Goal: Task Accomplishment & Management: Use online tool/utility

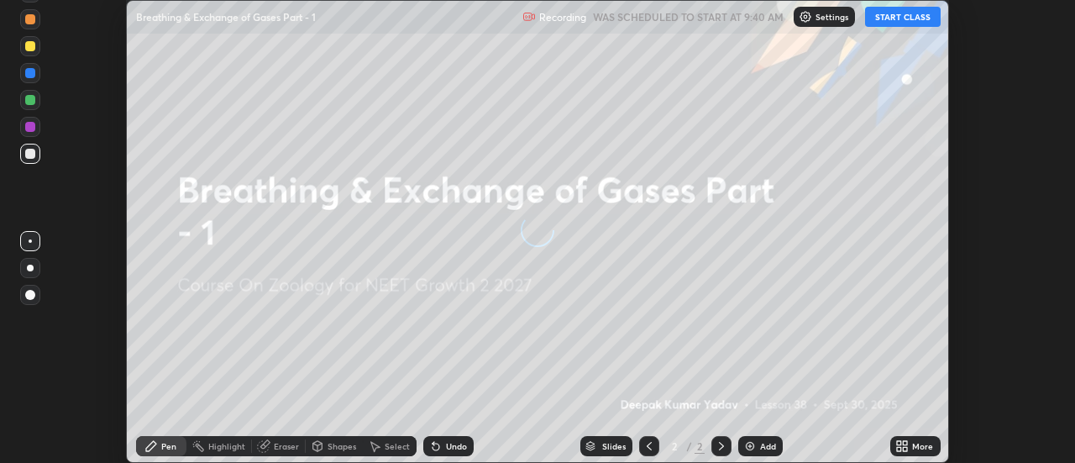
scroll to position [463, 1075]
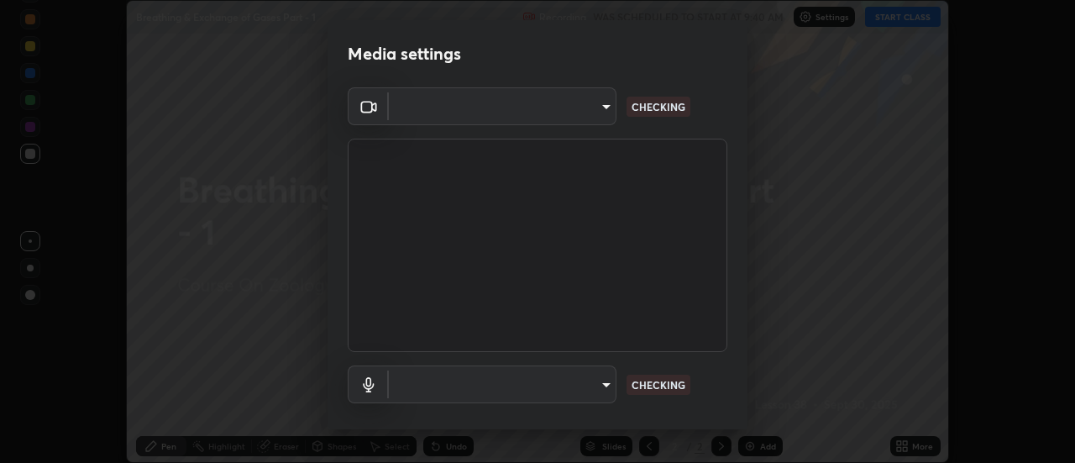
type input "751d449d604e4b96ecedde1e1f6f716fb17d1e84b34bafc94373a3023f52de87"
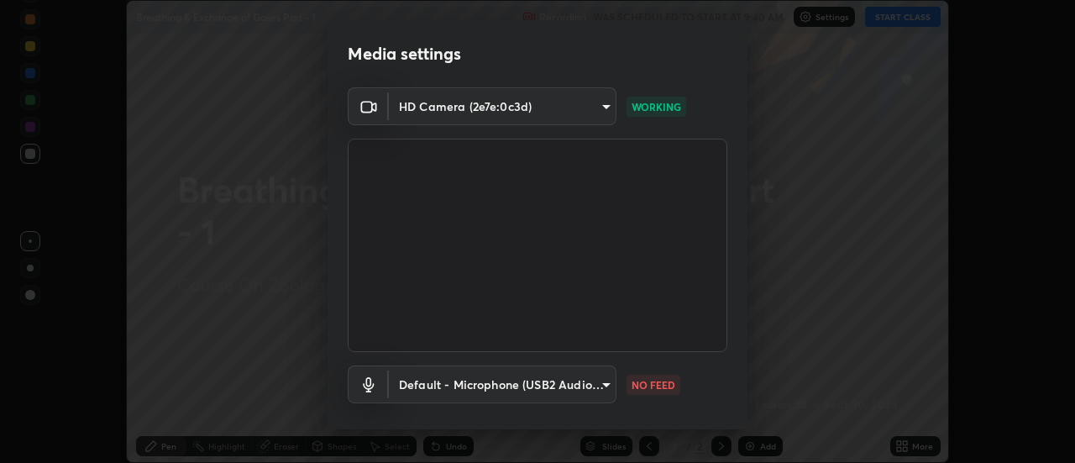
click at [588, 386] on body "Erase all Breathing & Exchange of Gases Part - 1 Recording WAS SCHEDULED TO STA…" at bounding box center [537, 231] width 1075 height 463
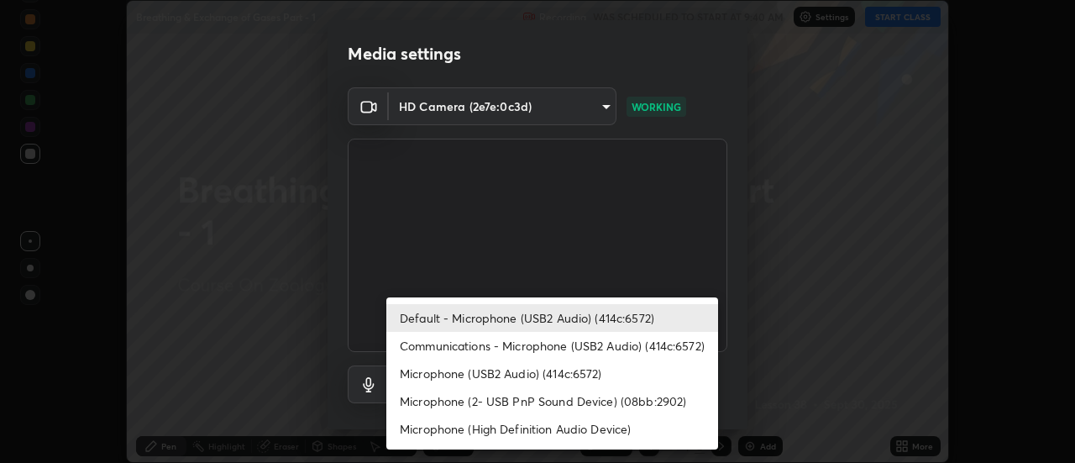
click at [533, 344] on li "Communications - Microphone (USB2 Audio) (414c:6572)" at bounding box center [552, 346] width 332 height 28
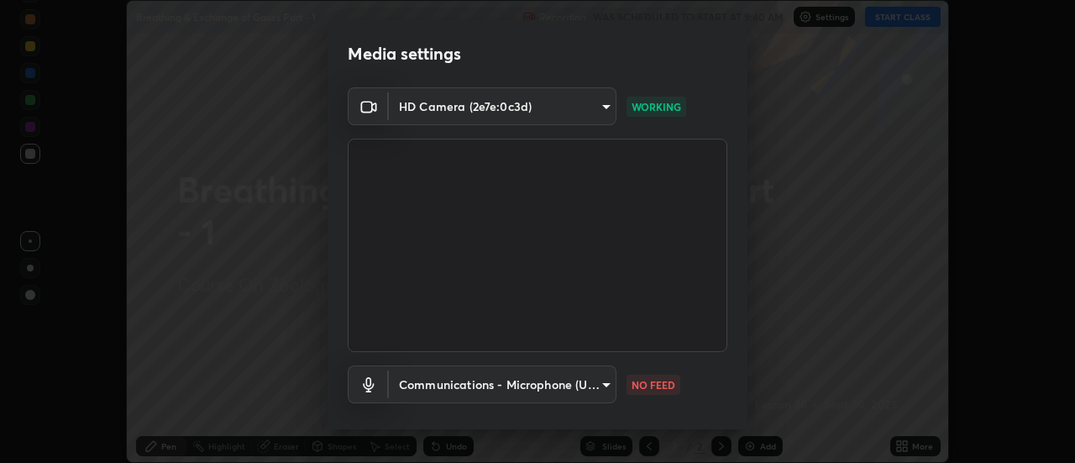
click at [551, 382] on body "Erase all Breathing & Exchange of Gases Part - 1 Recording WAS SCHEDULED TO STA…" at bounding box center [537, 231] width 1075 height 463
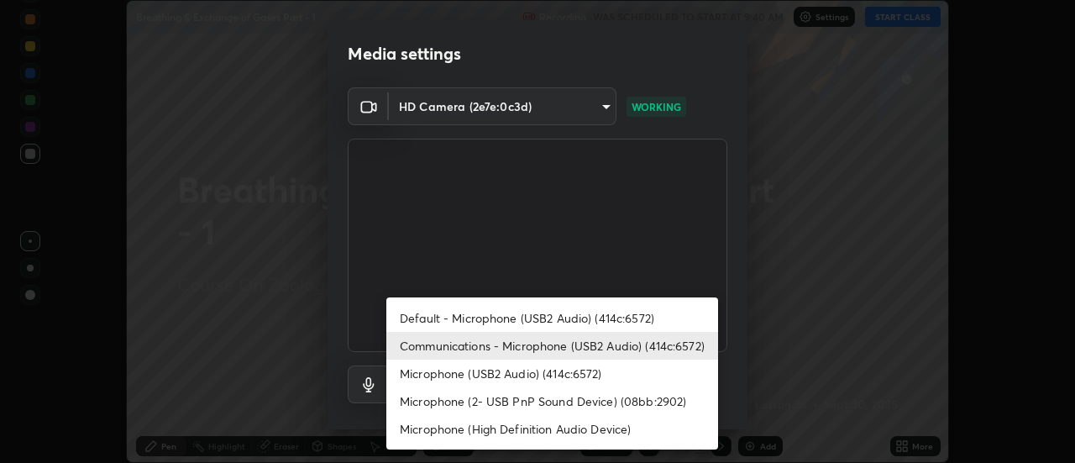
click at [530, 316] on li "Default - Microphone (USB2 Audio) (414c:6572)" at bounding box center [552, 318] width 332 height 28
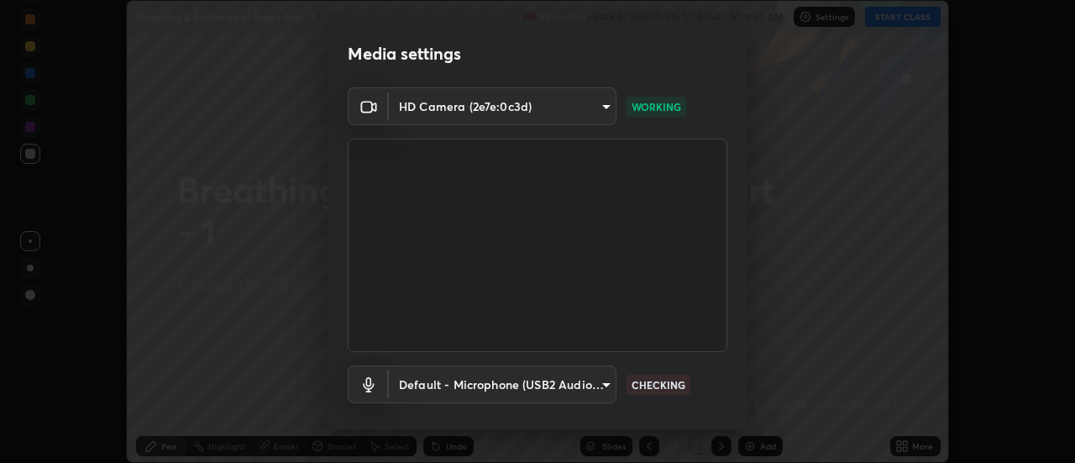
type input "default"
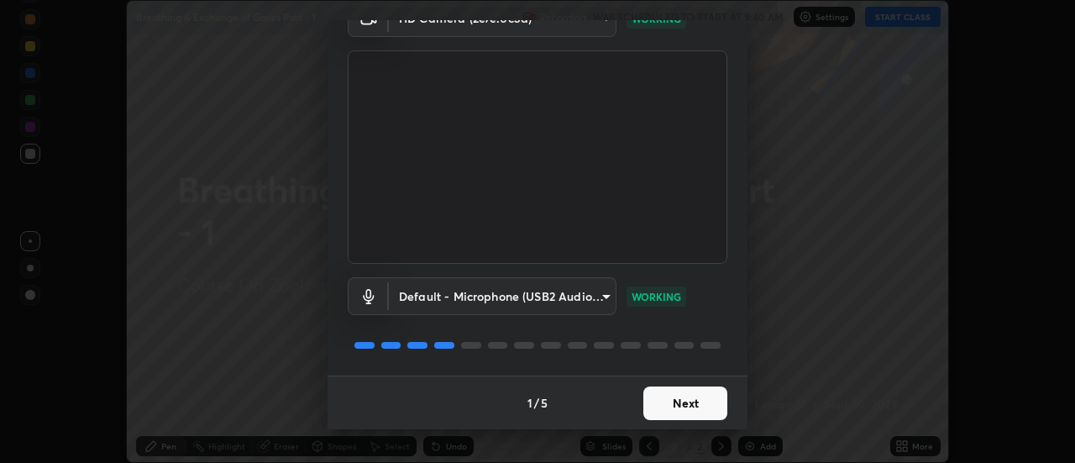
click at [695, 399] on button "Next" at bounding box center [686, 403] width 84 height 34
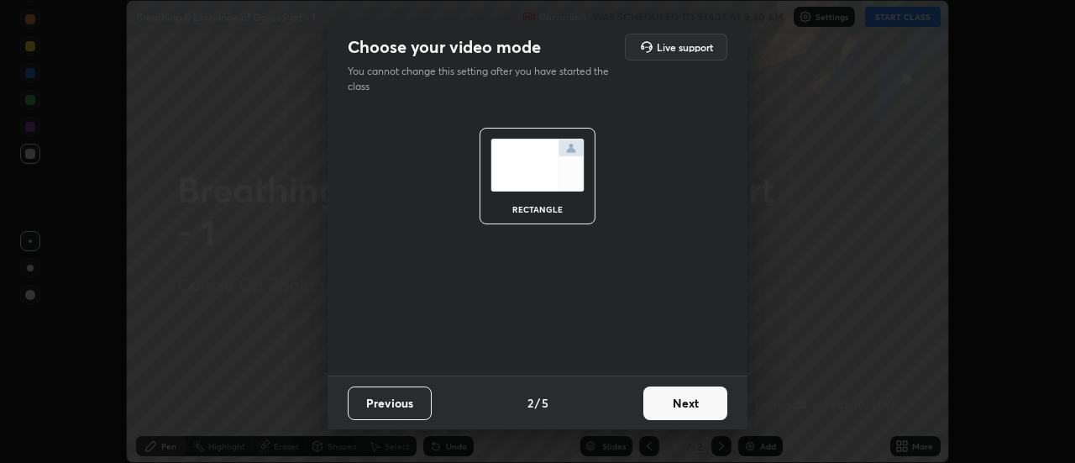
scroll to position [0, 0]
click at [696, 397] on button "Next" at bounding box center [686, 403] width 84 height 34
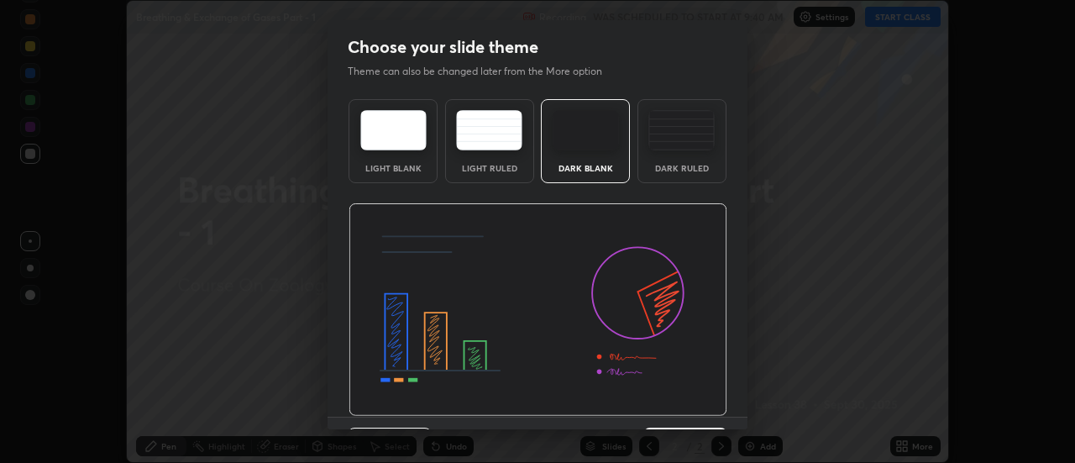
scroll to position [41, 0]
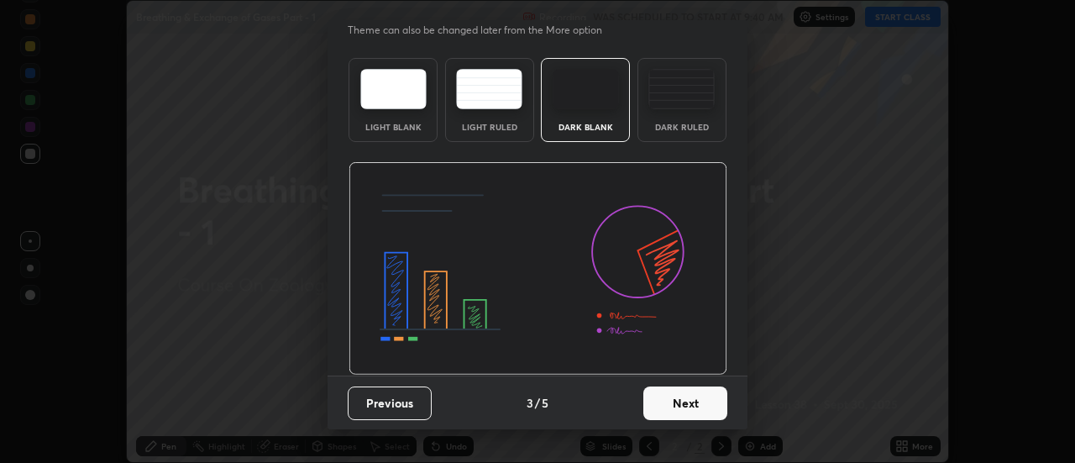
click at [708, 401] on button "Next" at bounding box center [686, 403] width 84 height 34
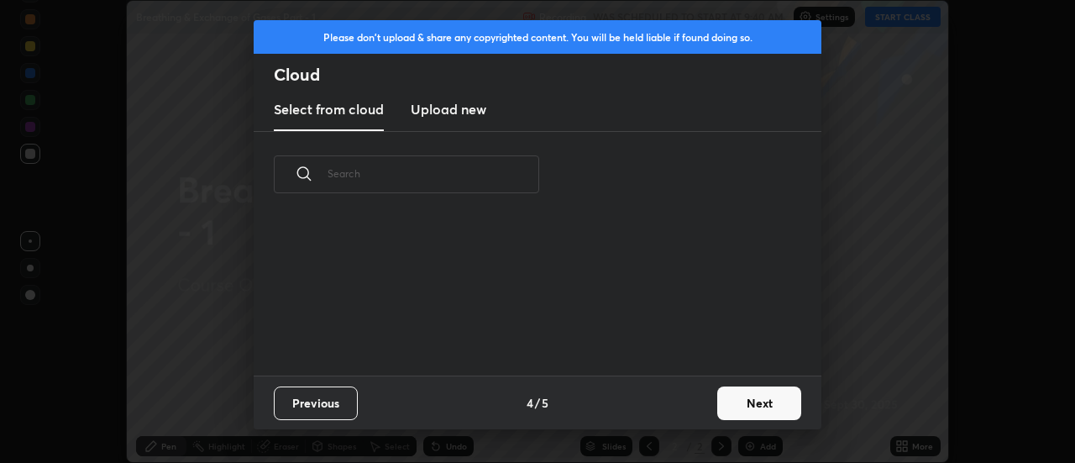
click at [737, 399] on button "Next" at bounding box center [759, 403] width 84 height 34
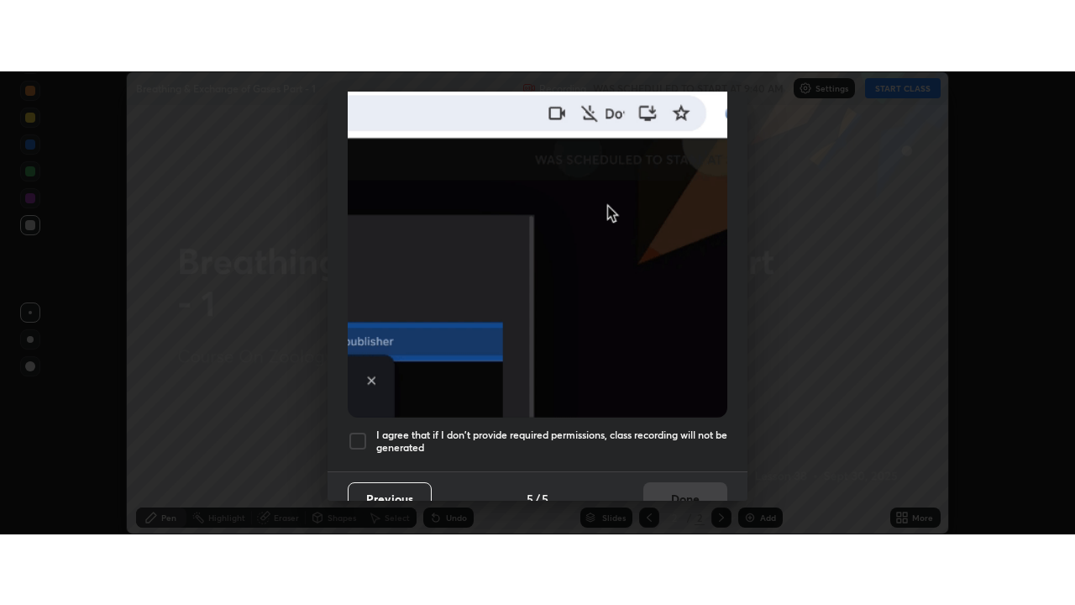
scroll to position [431, 0]
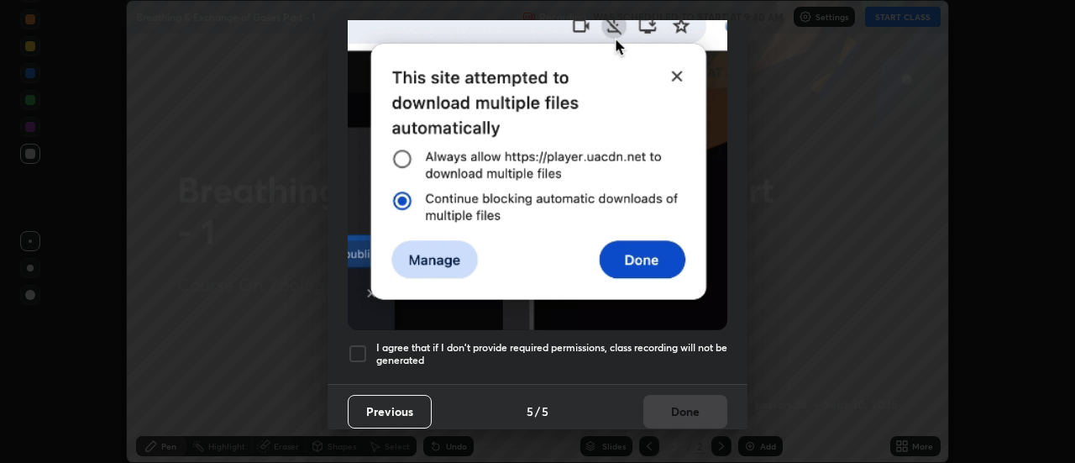
click at [365, 345] on div at bounding box center [358, 354] width 20 height 20
click at [659, 397] on button "Done" at bounding box center [686, 412] width 84 height 34
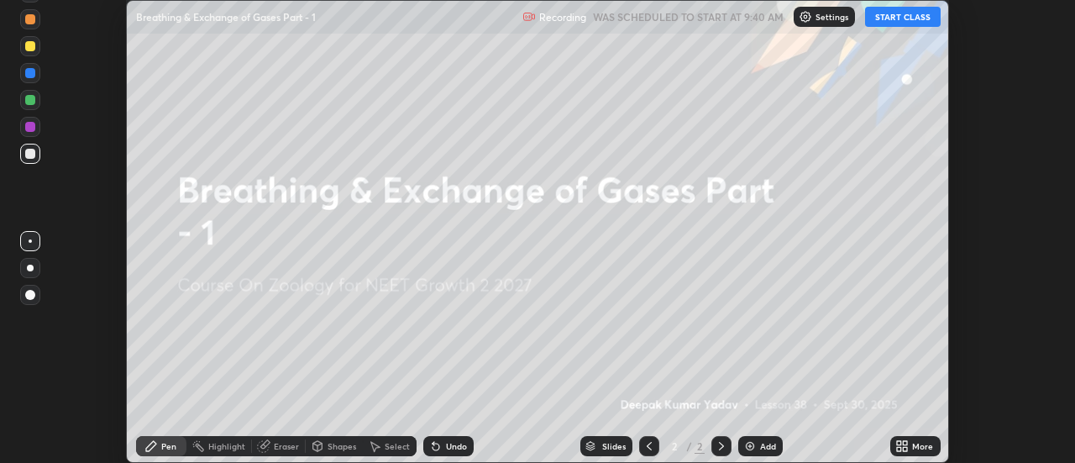
click at [898, 443] on icon at bounding box center [899, 443] width 4 height 4
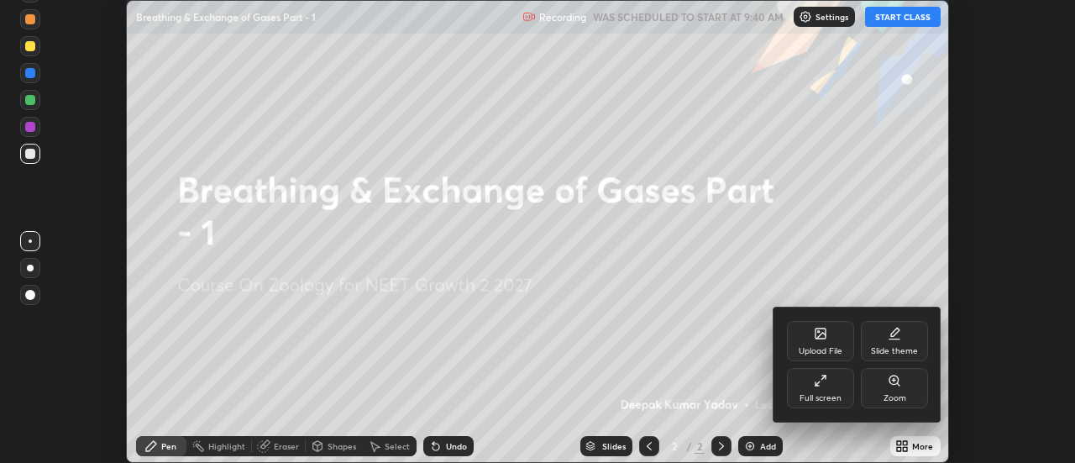
click at [828, 385] on div "Full screen" at bounding box center [820, 388] width 67 height 40
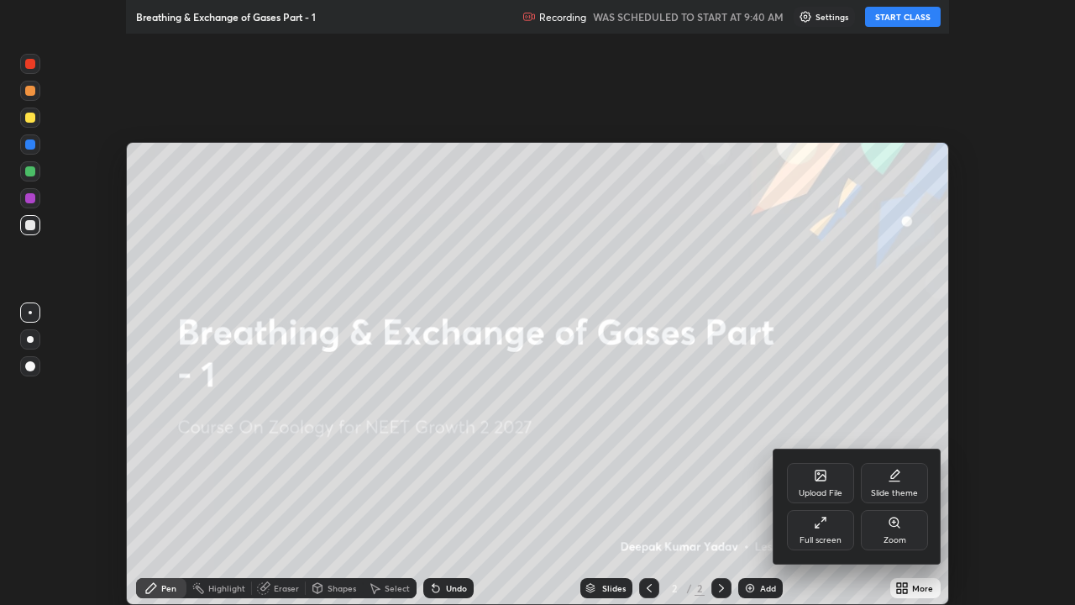
scroll to position [605, 1075]
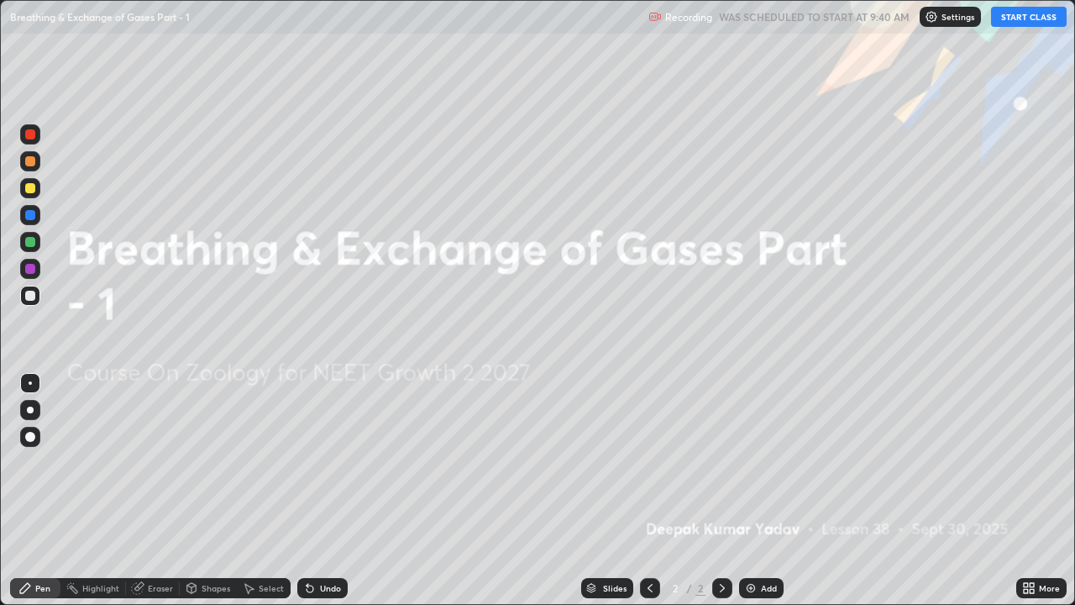
click at [1013, 20] on button "START CLASS" at bounding box center [1029, 17] width 76 height 20
click at [43, 462] on div "Pen" at bounding box center [42, 588] width 15 height 8
click at [37, 434] on div at bounding box center [30, 437] width 20 height 20
click at [745, 462] on img at bounding box center [750, 587] width 13 height 13
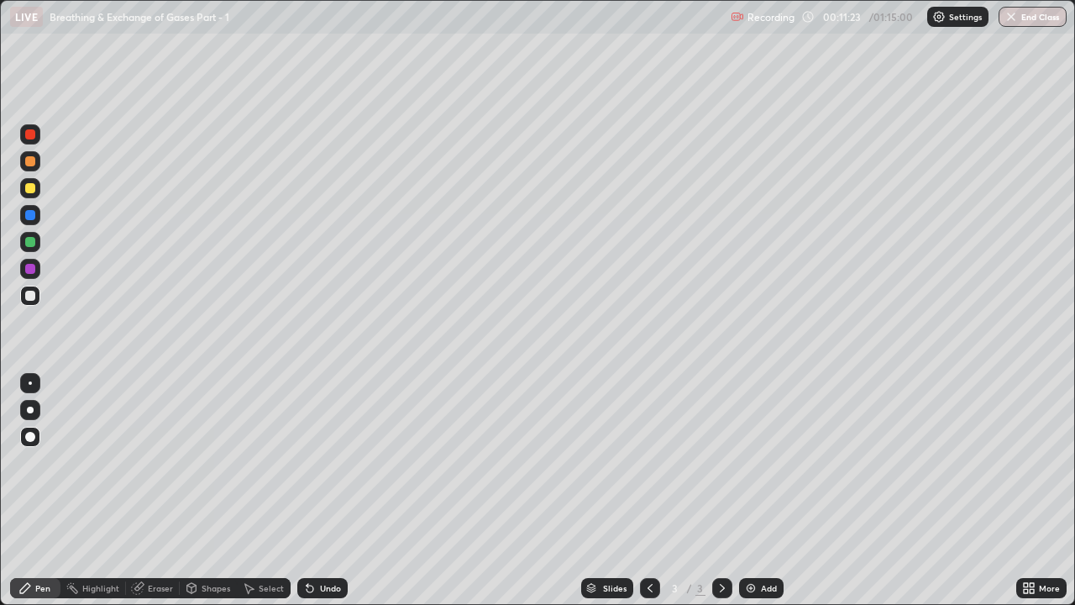
click at [30, 242] on div at bounding box center [30, 242] width 10 height 10
click at [313, 462] on icon at bounding box center [309, 587] width 13 height 13
click at [314, 462] on div "Undo" at bounding box center [322, 588] width 50 height 20
click at [320, 462] on div "Undo" at bounding box center [330, 588] width 21 height 8
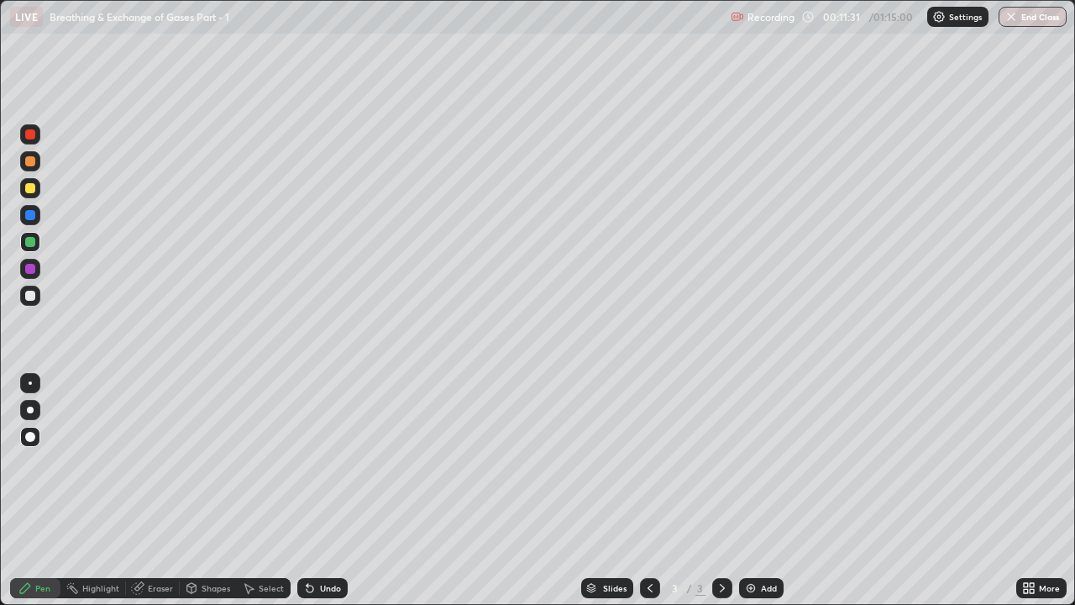
click at [315, 462] on div "Undo" at bounding box center [322, 588] width 50 height 20
click at [320, 462] on div "Undo" at bounding box center [330, 588] width 21 height 8
click at [313, 462] on icon at bounding box center [309, 587] width 13 height 13
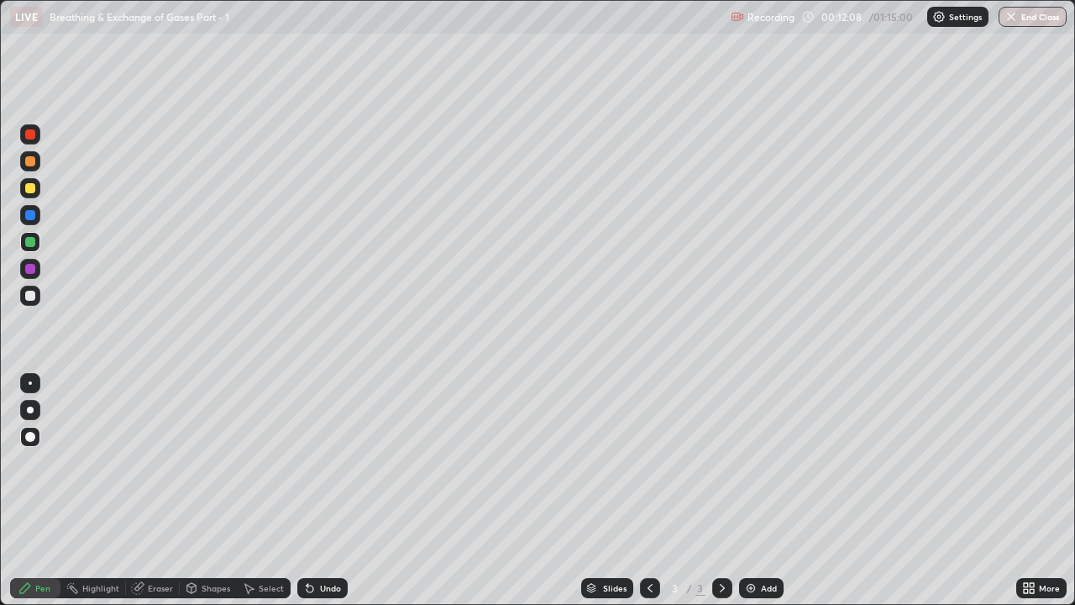
click at [29, 192] on div at bounding box center [30, 188] width 10 height 10
click at [31, 215] on div at bounding box center [30, 215] width 10 height 10
click at [751, 462] on img at bounding box center [750, 587] width 13 height 13
click at [29, 161] on div at bounding box center [30, 161] width 10 height 10
click at [197, 462] on div "Shapes" at bounding box center [208, 588] width 57 height 20
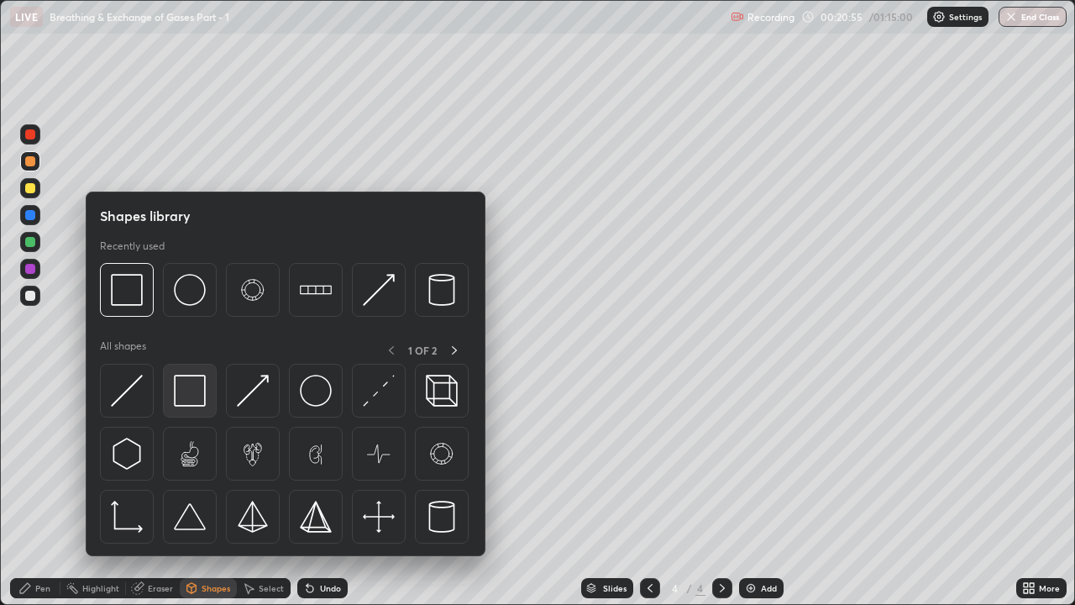
click at [197, 400] on img at bounding box center [190, 391] width 32 height 32
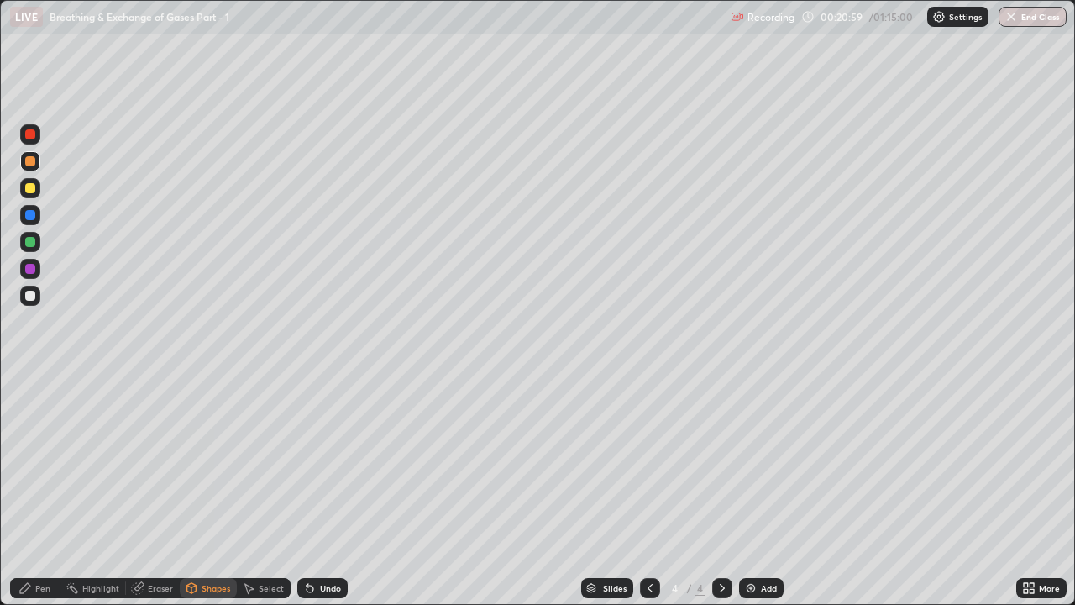
click at [52, 462] on div "Pen" at bounding box center [35, 588] width 50 height 20
click at [29, 139] on div at bounding box center [30, 134] width 10 height 10
click at [212, 462] on div "Shapes" at bounding box center [216, 588] width 29 height 8
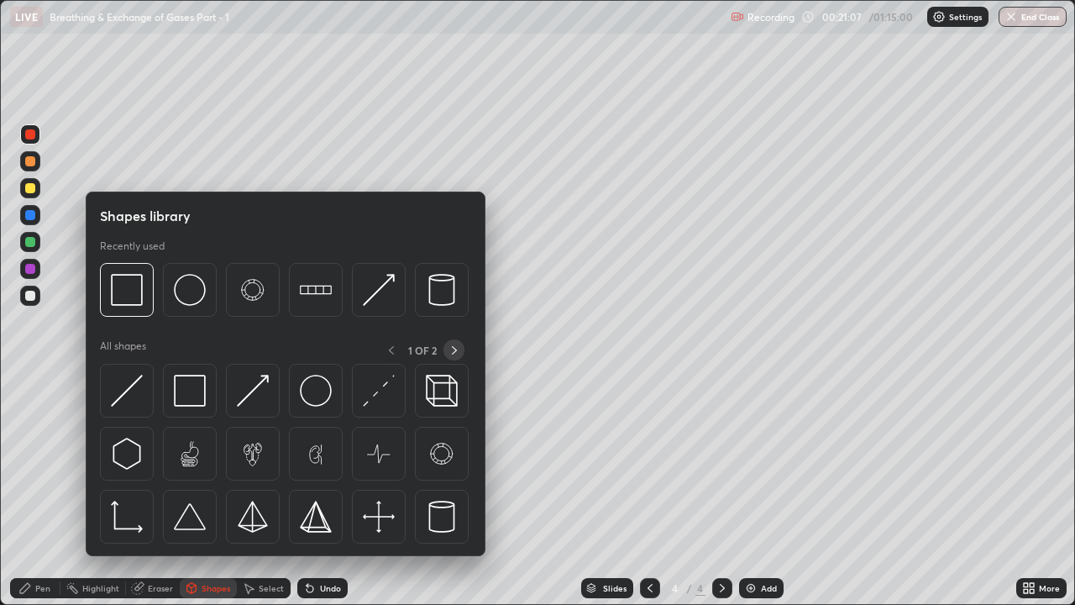
click at [454, 350] on icon at bounding box center [454, 350] width 13 height 13
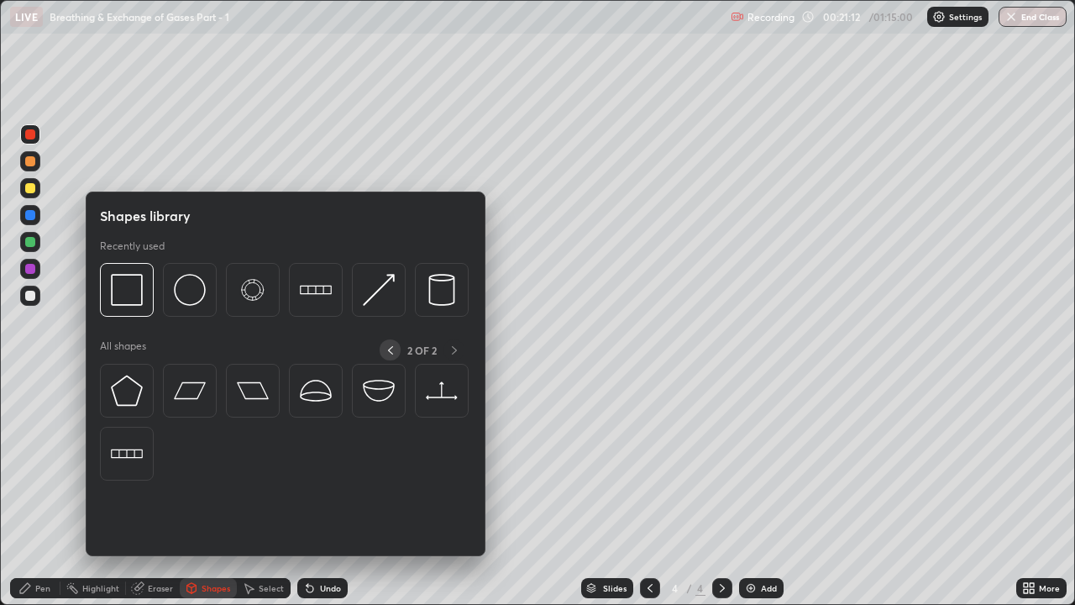
click at [387, 350] on icon at bounding box center [390, 350] width 13 height 13
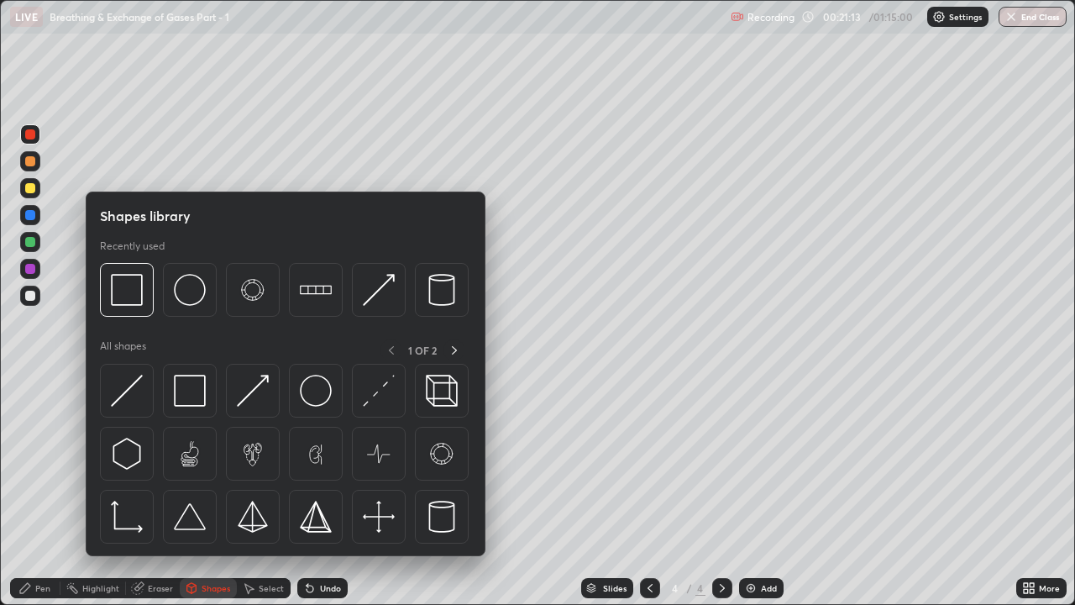
click at [53, 462] on div "Pen" at bounding box center [35, 588] width 50 height 20
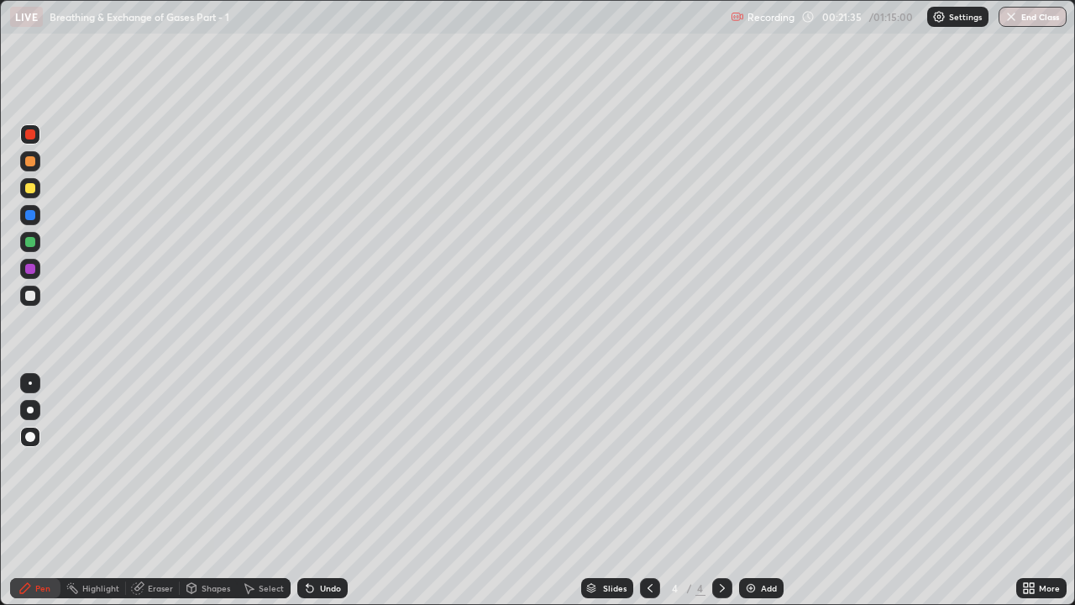
click at [29, 243] on div at bounding box center [30, 242] width 10 height 10
click at [32, 187] on div at bounding box center [30, 188] width 10 height 10
click at [33, 216] on div at bounding box center [30, 215] width 10 height 10
click at [187, 462] on icon at bounding box center [191, 588] width 9 height 10
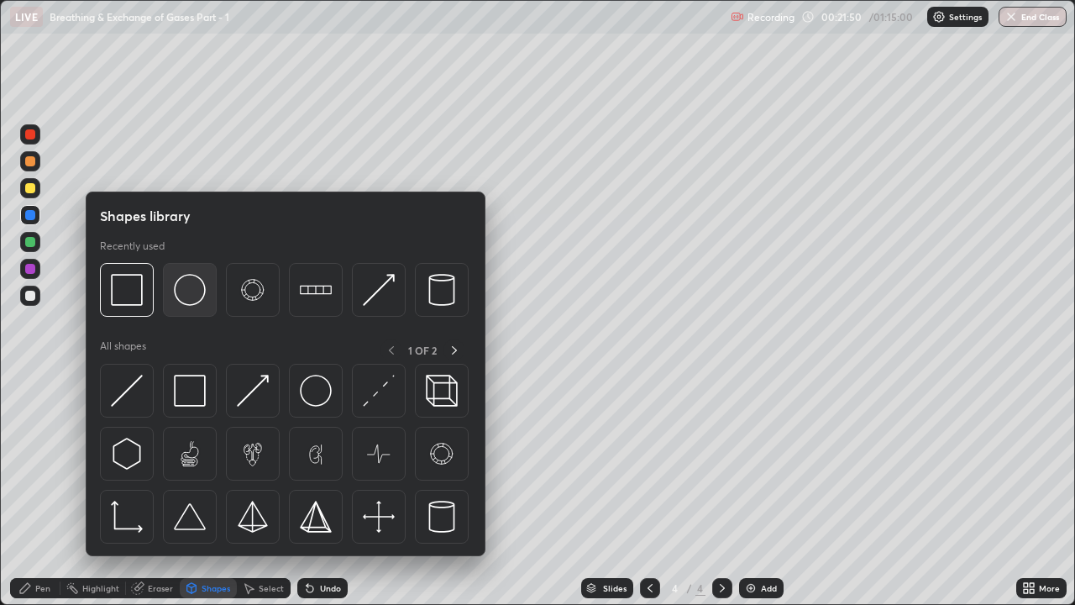
click at [194, 300] on img at bounding box center [190, 290] width 32 height 32
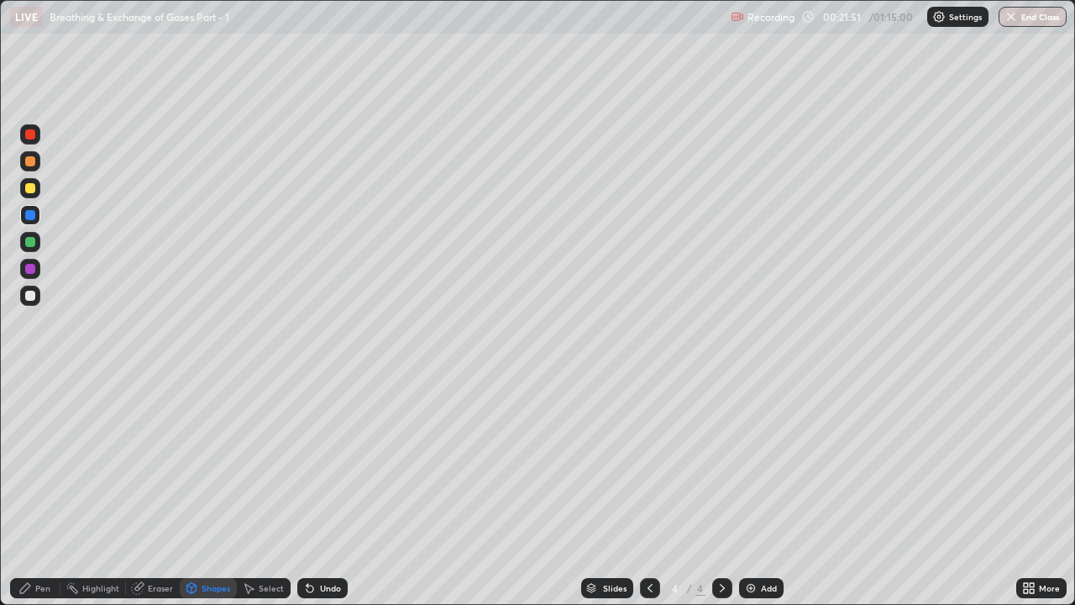
click at [29, 298] on div at bounding box center [30, 296] width 10 height 10
click at [31, 269] on div at bounding box center [30, 269] width 10 height 10
click at [48, 462] on div "Pen" at bounding box center [35, 588] width 50 height 20
click at [32, 195] on div at bounding box center [30, 188] width 20 height 20
click at [32, 298] on div at bounding box center [30, 296] width 10 height 10
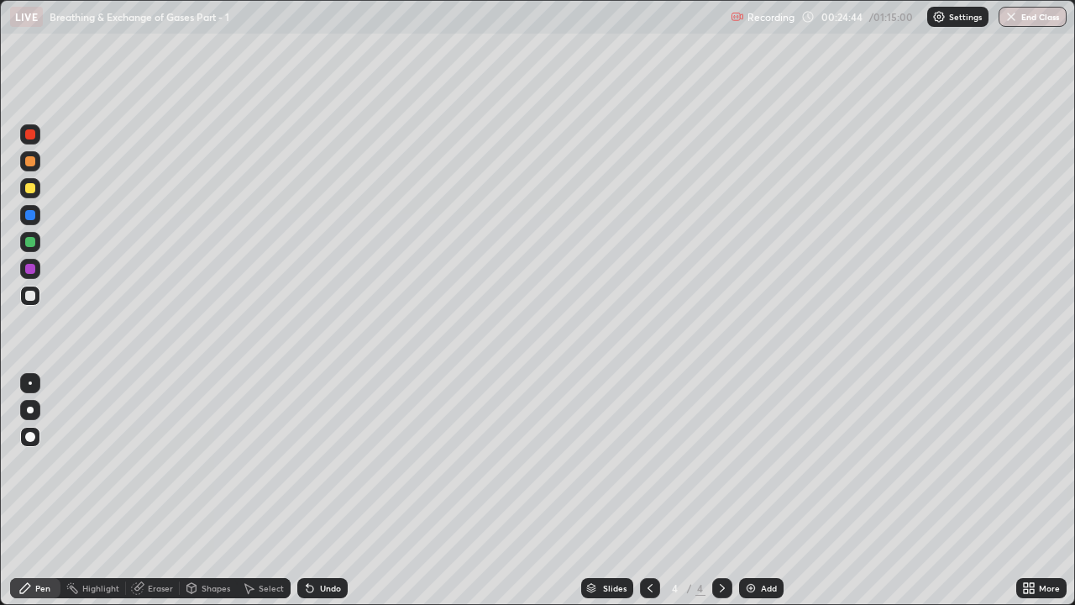
click at [31, 190] on div at bounding box center [30, 188] width 10 height 10
click at [34, 268] on div at bounding box center [30, 269] width 10 height 10
click at [33, 270] on div at bounding box center [30, 269] width 10 height 10
click at [39, 218] on div at bounding box center [30, 215] width 20 height 20
click at [30, 243] on div at bounding box center [30, 242] width 10 height 10
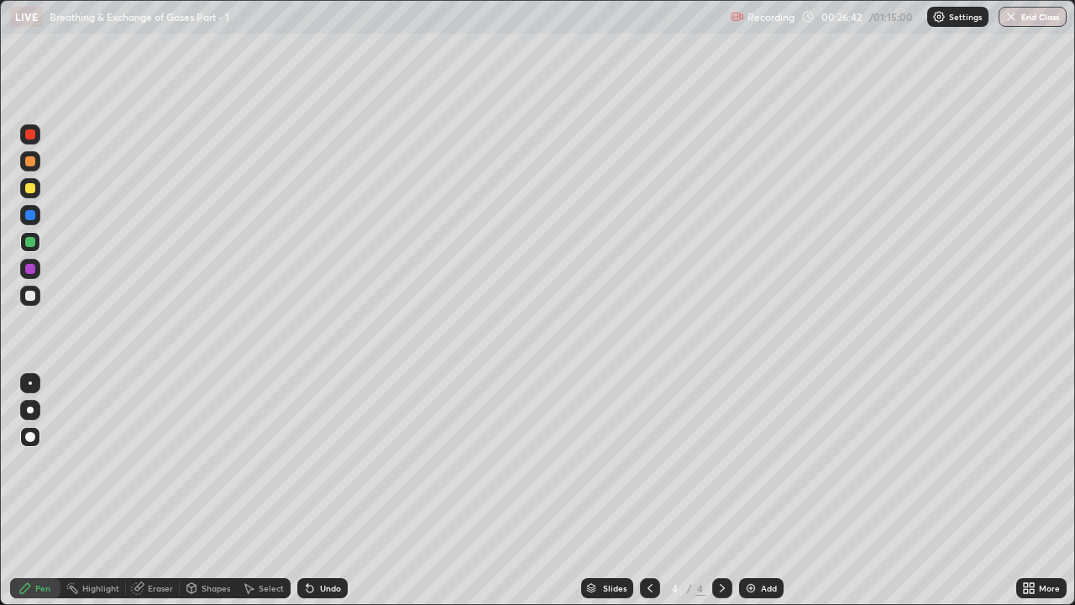
click at [28, 299] on div at bounding box center [30, 296] width 10 height 10
click at [34, 211] on div at bounding box center [30, 215] width 10 height 10
click at [29, 239] on div at bounding box center [30, 242] width 10 height 10
click at [29, 292] on div at bounding box center [30, 296] width 10 height 10
click at [34, 245] on div at bounding box center [30, 242] width 10 height 10
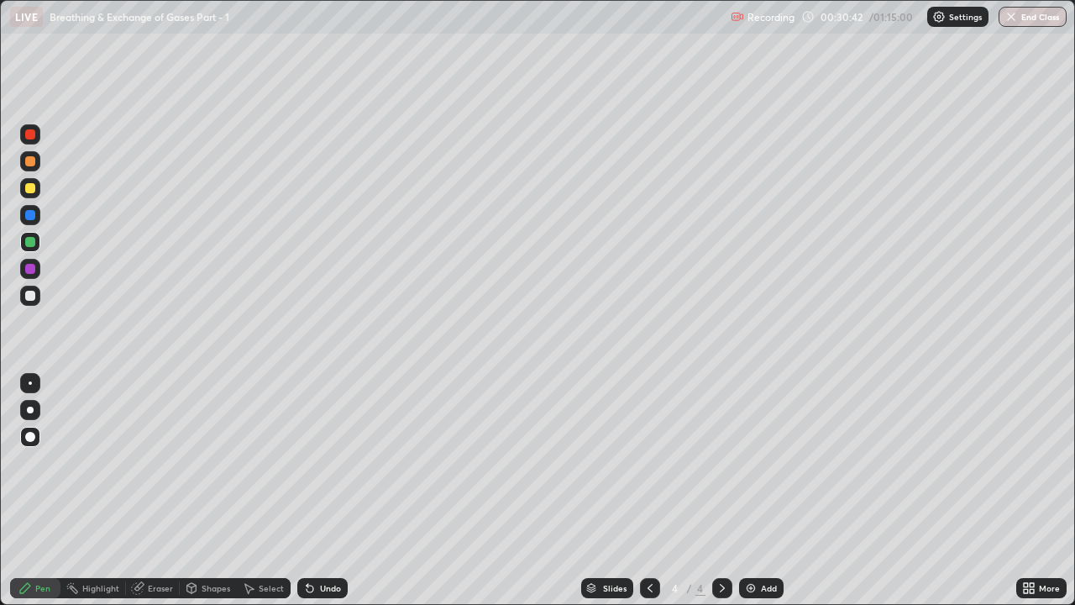
click at [34, 189] on div at bounding box center [30, 188] width 10 height 10
click at [36, 246] on div at bounding box center [30, 242] width 20 height 20
click at [34, 296] on div at bounding box center [30, 296] width 10 height 10
click at [34, 242] on div at bounding box center [30, 242] width 10 height 10
click at [29, 136] on div at bounding box center [30, 134] width 10 height 10
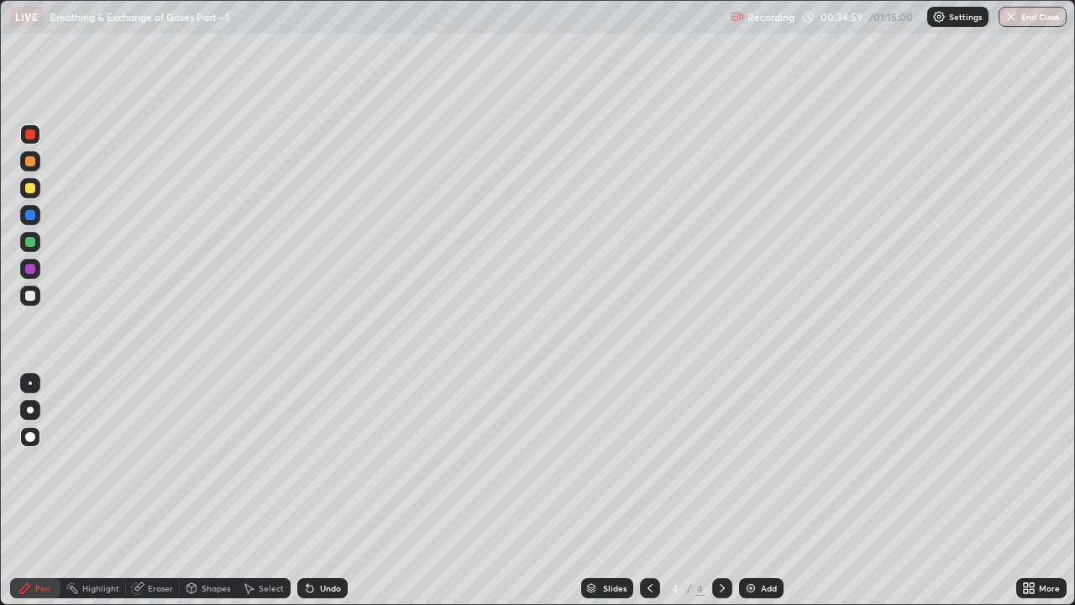
click at [307, 462] on icon at bounding box center [310, 589] width 7 height 7
click at [313, 462] on icon at bounding box center [309, 587] width 13 height 13
click at [315, 462] on div "Undo" at bounding box center [322, 588] width 50 height 20
click at [317, 462] on div "Undo" at bounding box center [322, 588] width 50 height 20
click at [31, 216] on div at bounding box center [30, 215] width 10 height 10
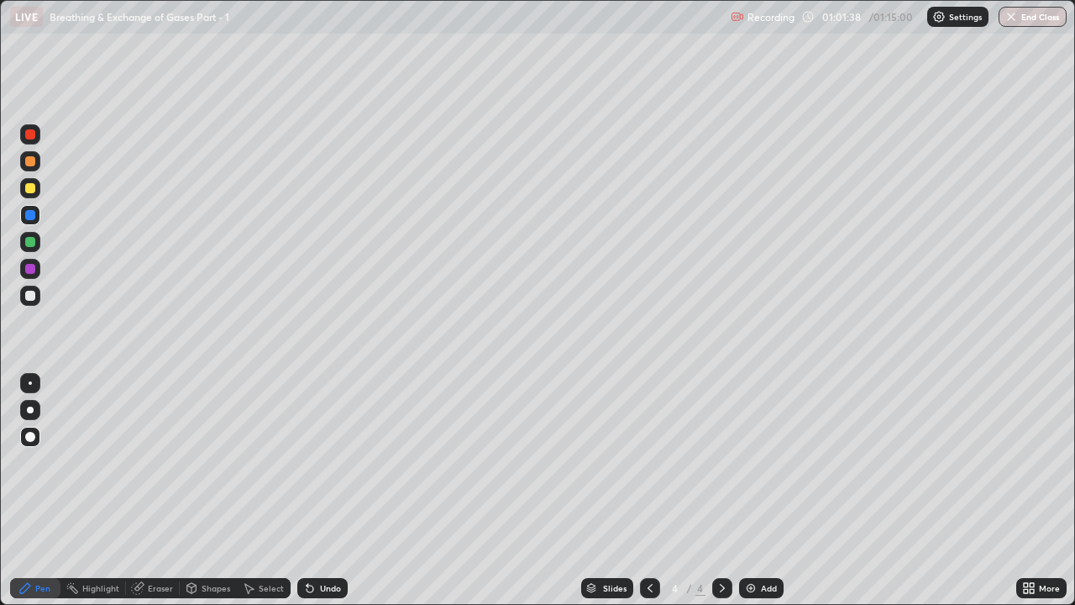
click at [749, 462] on div "Add" at bounding box center [761, 588] width 45 height 20
click at [29, 243] on div at bounding box center [30, 242] width 10 height 10
click at [1035, 19] on button "End Class" at bounding box center [1033, 17] width 68 height 20
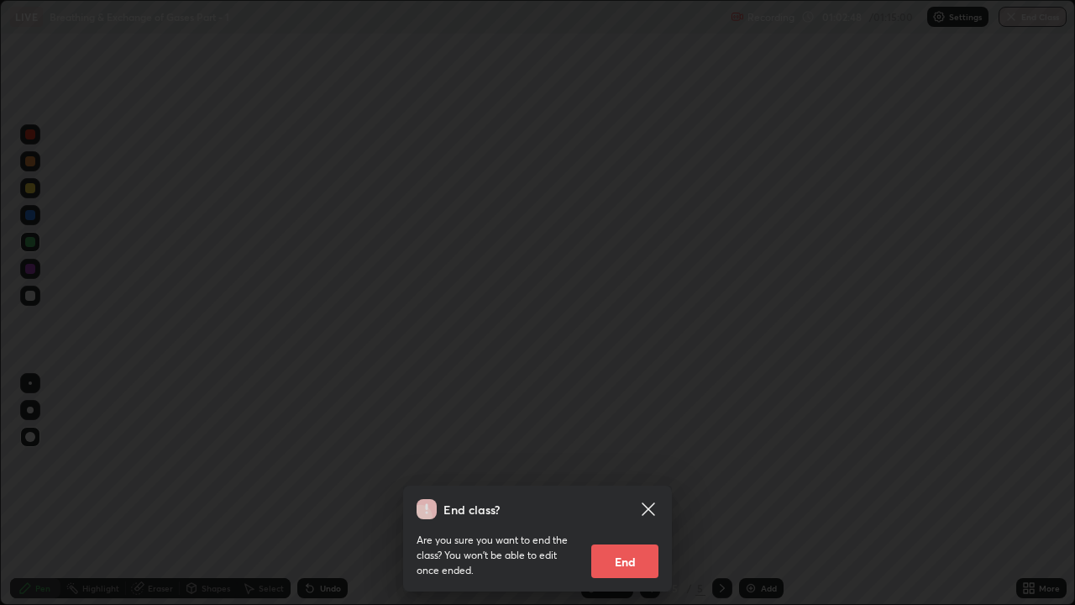
click at [626, 462] on button "End" at bounding box center [624, 561] width 67 height 34
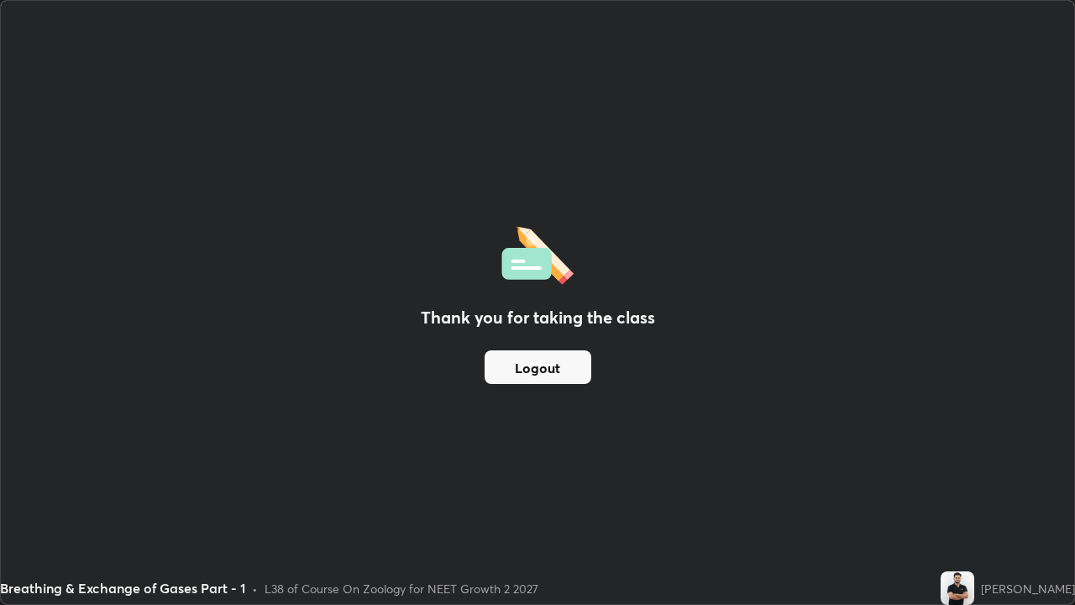
click at [559, 364] on button "Logout" at bounding box center [538, 367] width 107 height 34
